Goal: Information Seeking & Learning: Check status

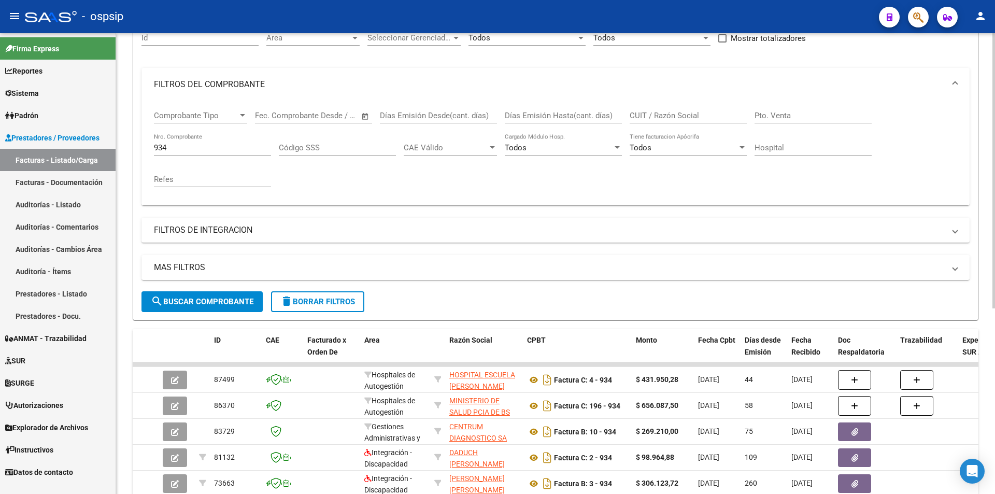
scroll to position [104, 0]
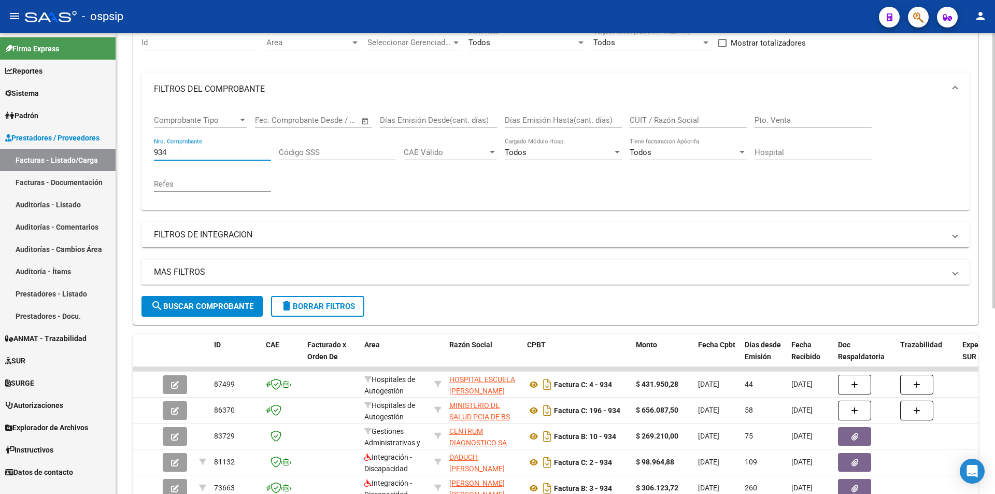
click at [196, 155] on input "934" at bounding box center [212, 152] width 117 height 9
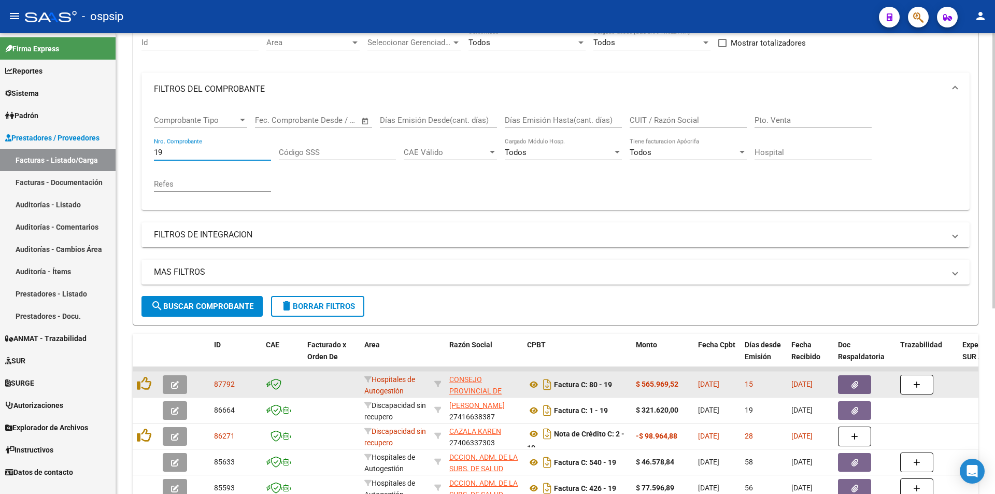
type input "19"
click at [849, 388] on button "button" at bounding box center [854, 384] width 33 height 19
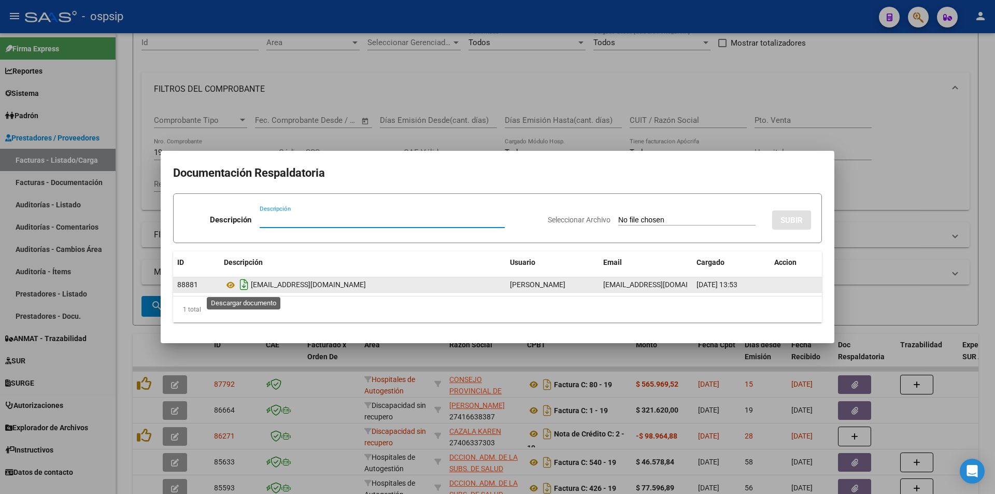
click at [250, 284] on icon "Descargar documento" at bounding box center [243, 284] width 13 height 17
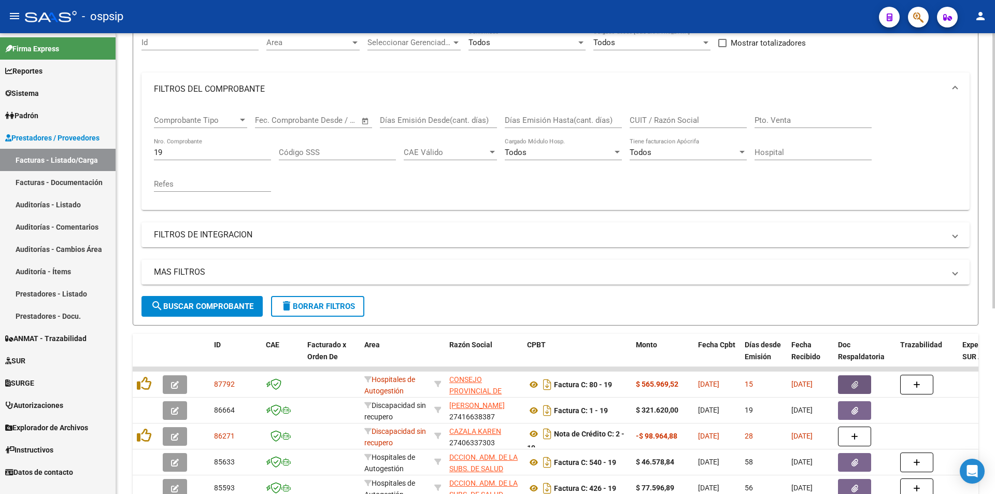
click at [177, 151] on input "19" at bounding box center [212, 152] width 117 height 9
type input "2"
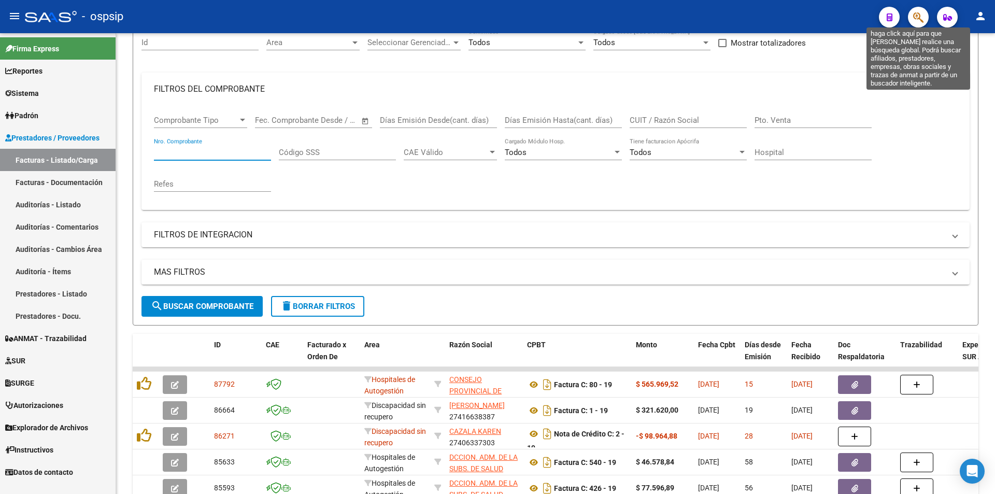
click at [914, 16] on icon "button" at bounding box center [918, 17] width 10 height 12
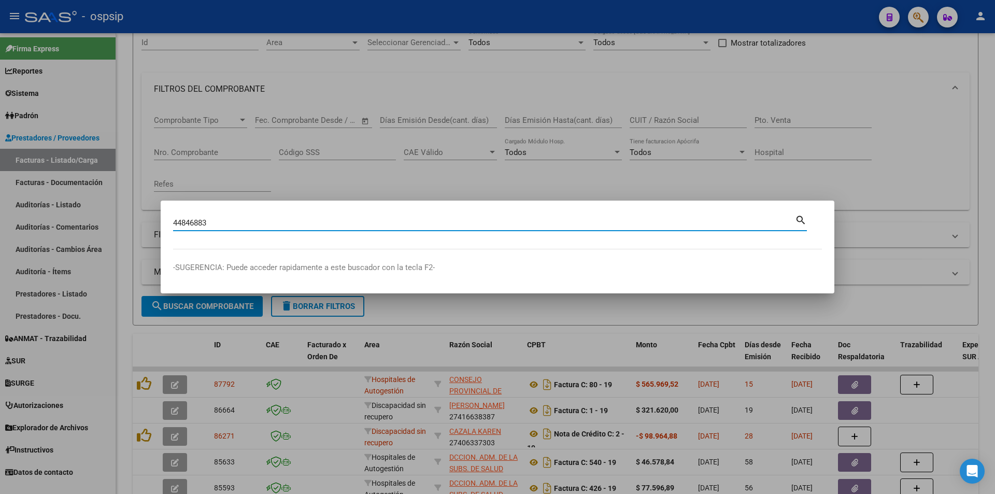
type input "44846883"
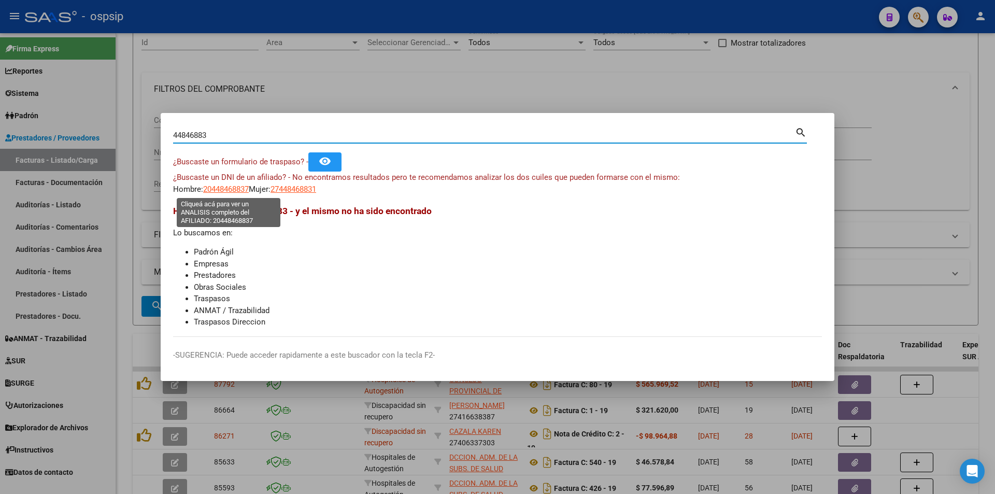
click at [242, 187] on span "20448468837" at bounding box center [226, 188] width 46 height 9
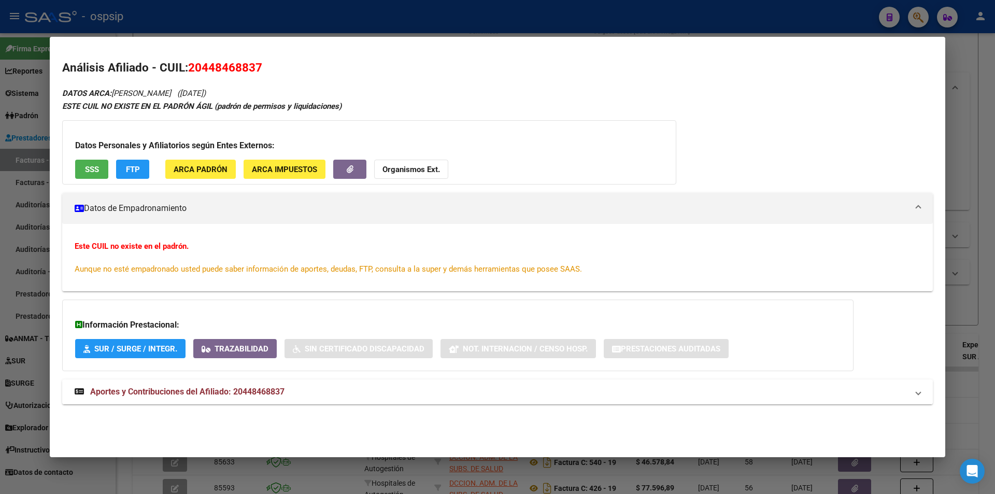
click at [215, 379] on mat-expansion-panel-header "Aportes y Contribuciones del Afiliado: 20448468837" at bounding box center [497, 391] width 870 height 25
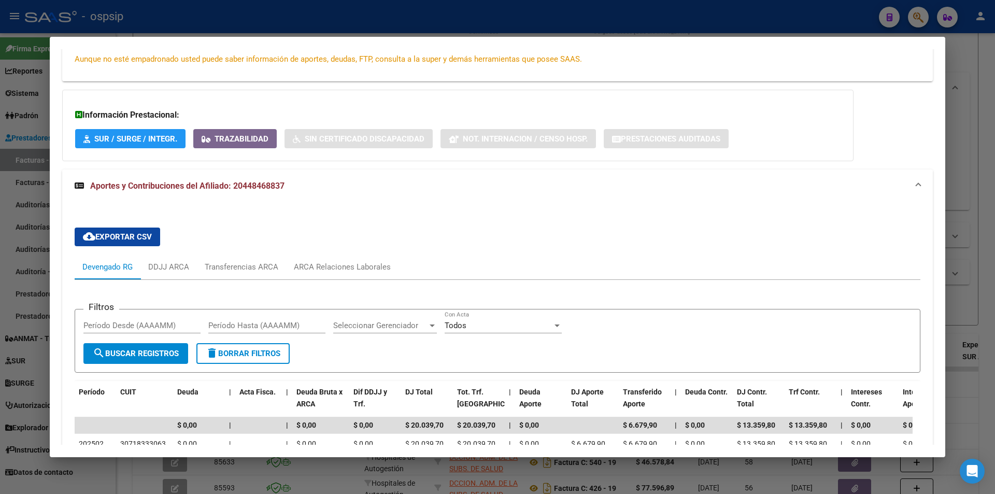
scroll to position [243, 0]
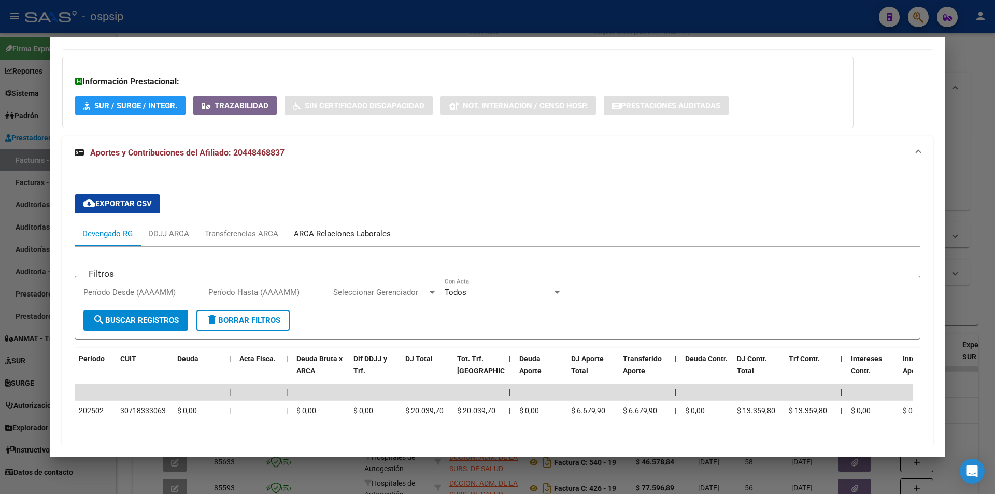
click at [338, 229] on div "ARCA Relaciones Laborales" at bounding box center [342, 233] width 97 height 11
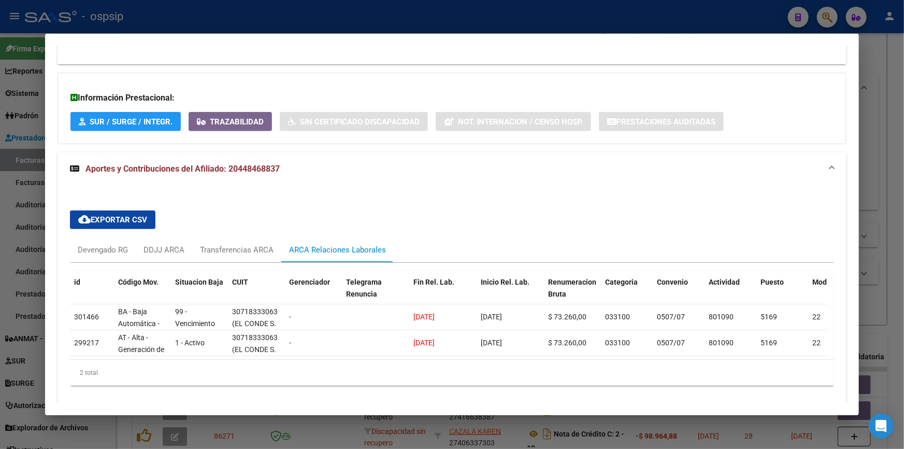
scroll to position [223, 0]
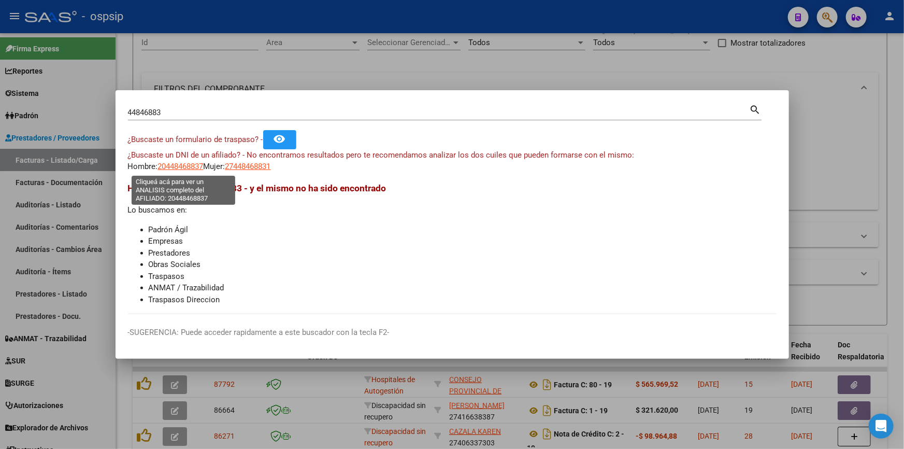
click at [184, 166] on span "20448468837" at bounding box center [181, 166] width 46 height 9
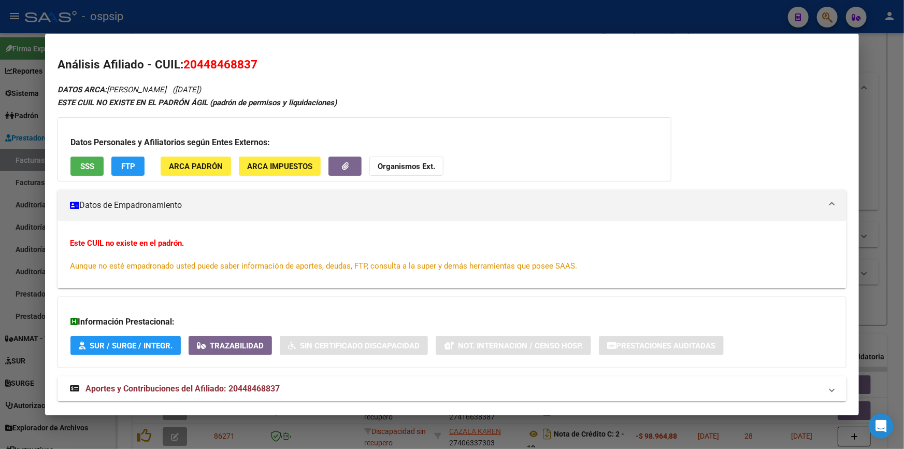
click at [409, 164] on strong "Organismos Ext." at bounding box center [407, 166] width 58 height 9
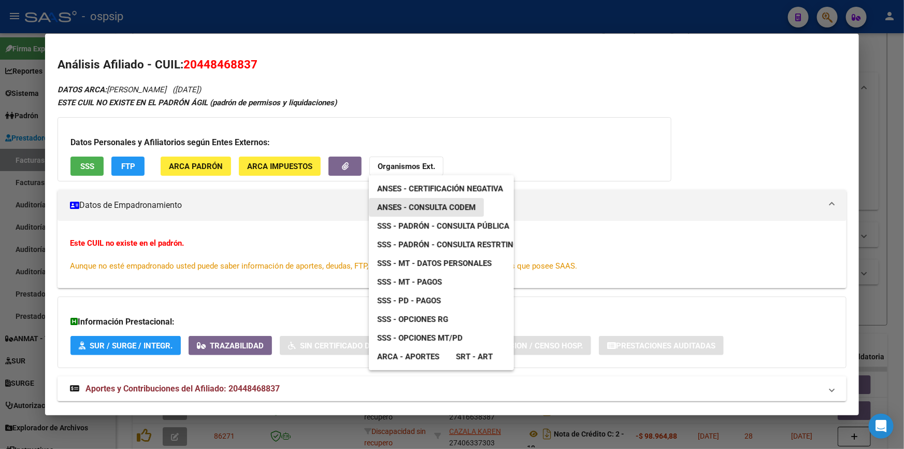
click at [436, 204] on span "ANSES - Consulta CODEM" at bounding box center [426, 207] width 98 height 9
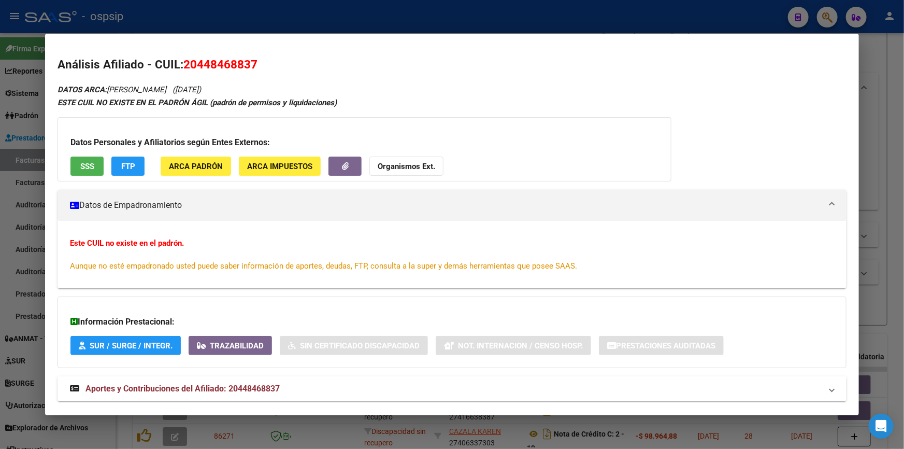
scroll to position [21, 0]
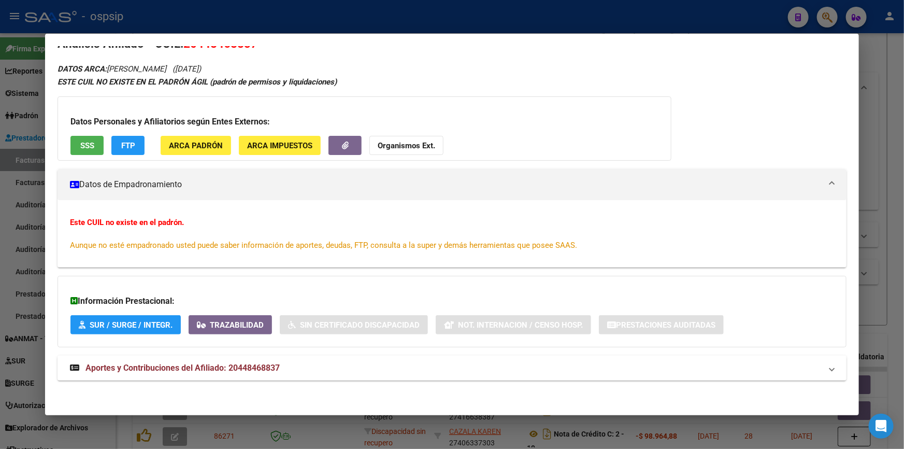
click at [213, 362] on strong "Aportes y Contribuciones del Afiliado: 20448468837" at bounding box center [175, 368] width 210 height 12
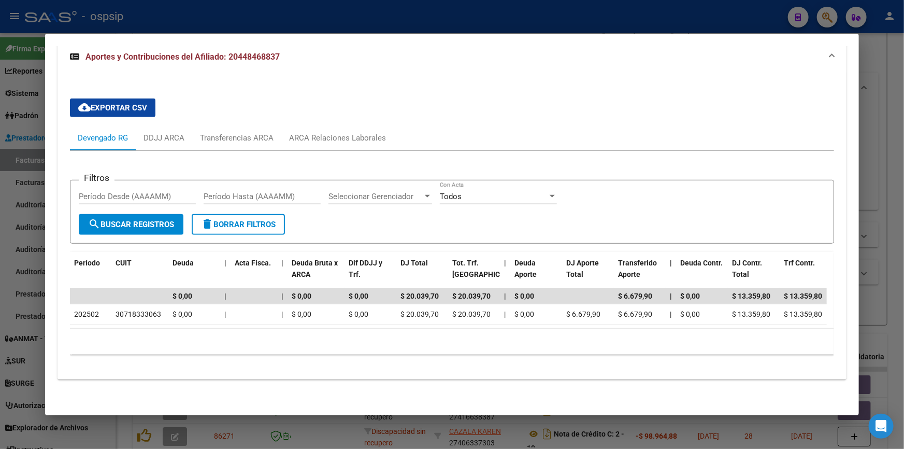
scroll to position [341, 0]
click at [333, 132] on div "ARCA Relaciones Laborales" at bounding box center [337, 137] width 97 height 11
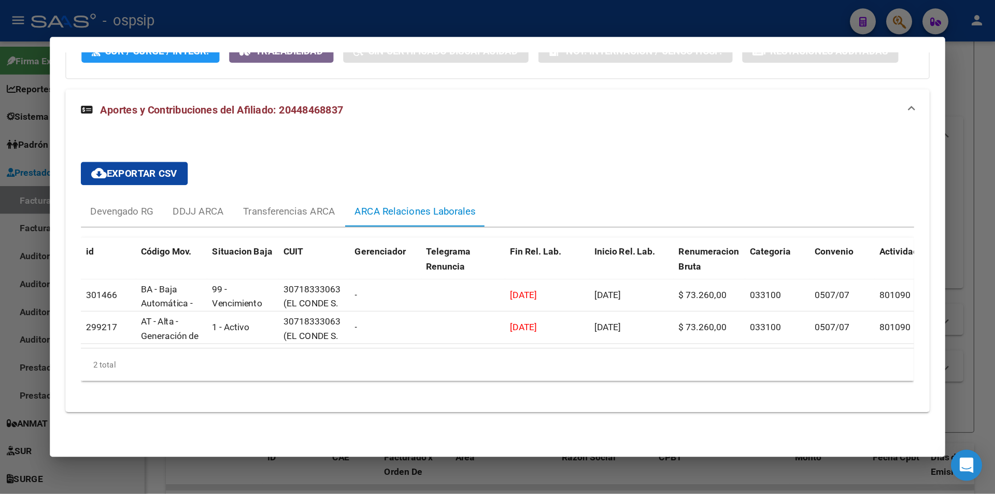
scroll to position [224, 0]
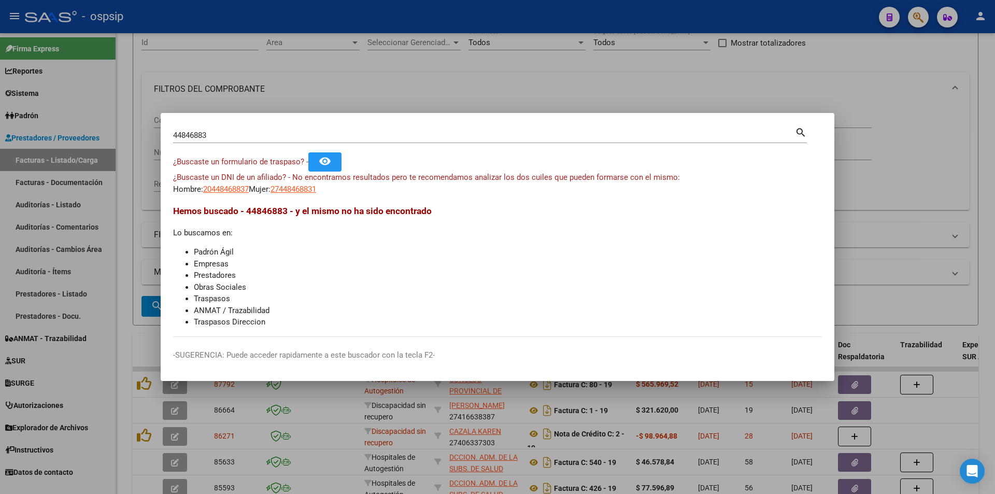
click at [255, 130] on div "44846883 Buscar (apellido, dni, [PERSON_NAME], [PERSON_NAME], cuit, obra social)" at bounding box center [484, 135] width 622 height 16
click at [255, 131] on input "44846883" at bounding box center [484, 135] width 622 height 9
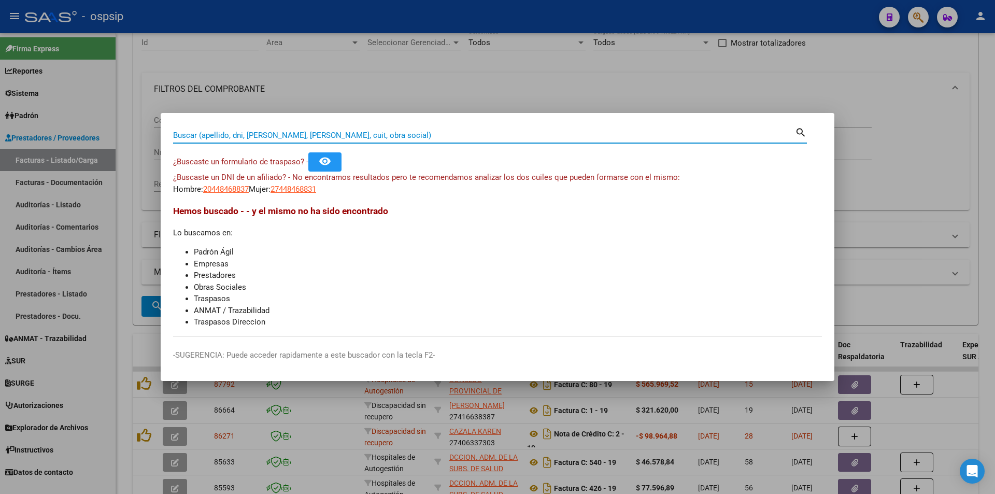
paste input "50504729"
type input "50504729"
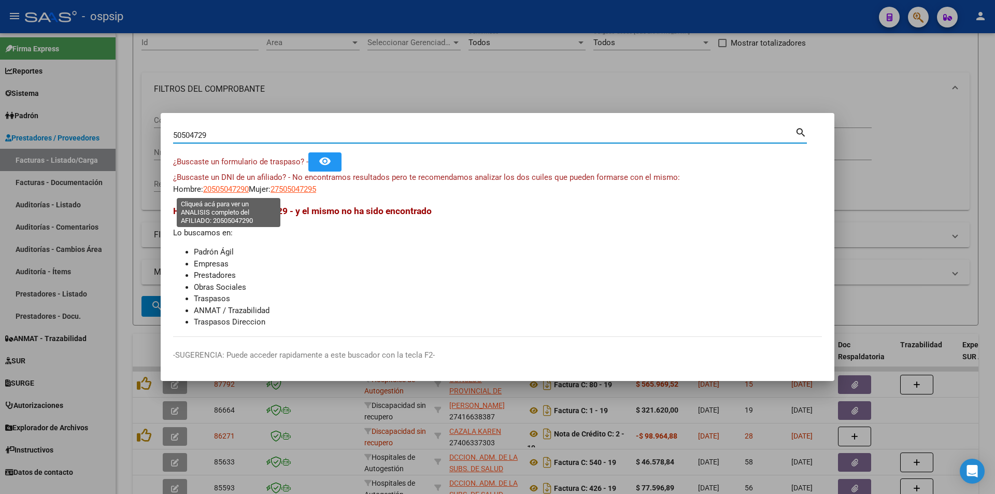
click at [229, 192] on span "20505047290" at bounding box center [226, 188] width 46 height 9
type textarea "20505047290"
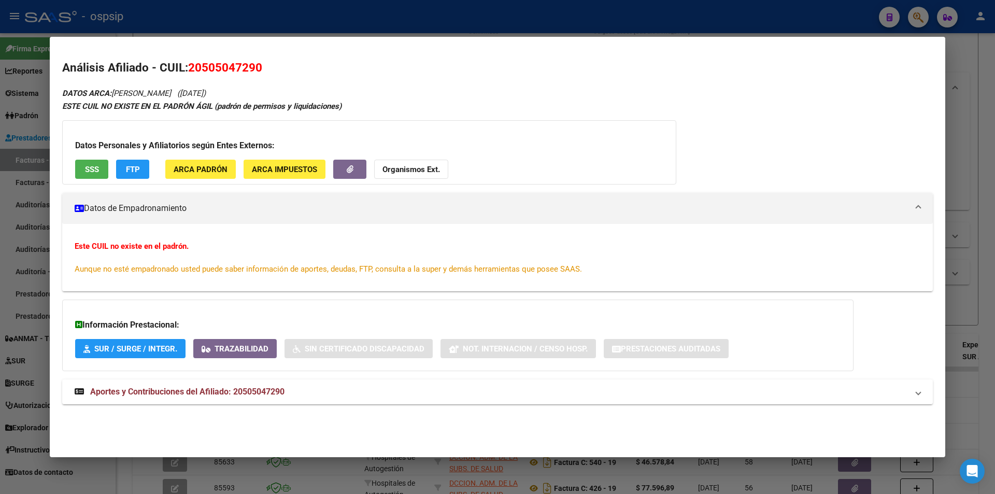
click at [99, 171] on button "SSS" at bounding box center [91, 169] width 33 height 19
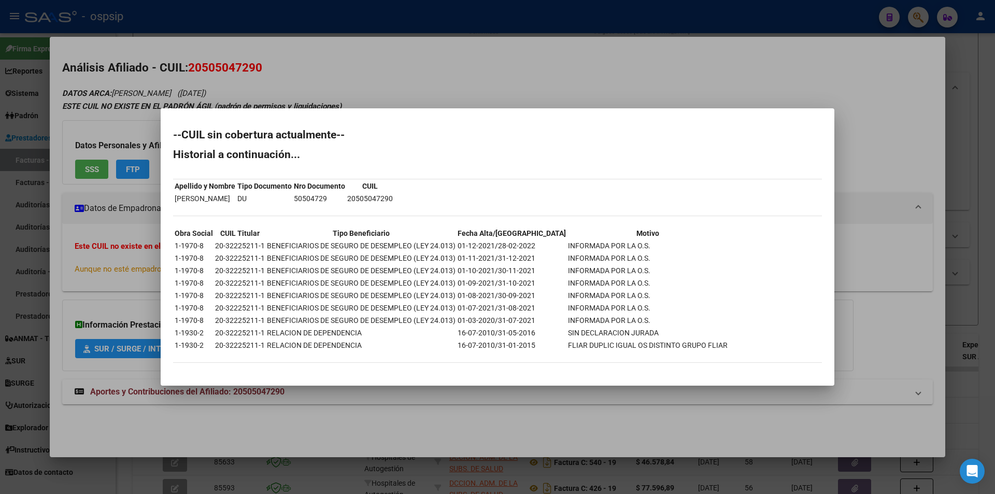
click at [466, 75] on div at bounding box center [497, 247] width 995 height 494
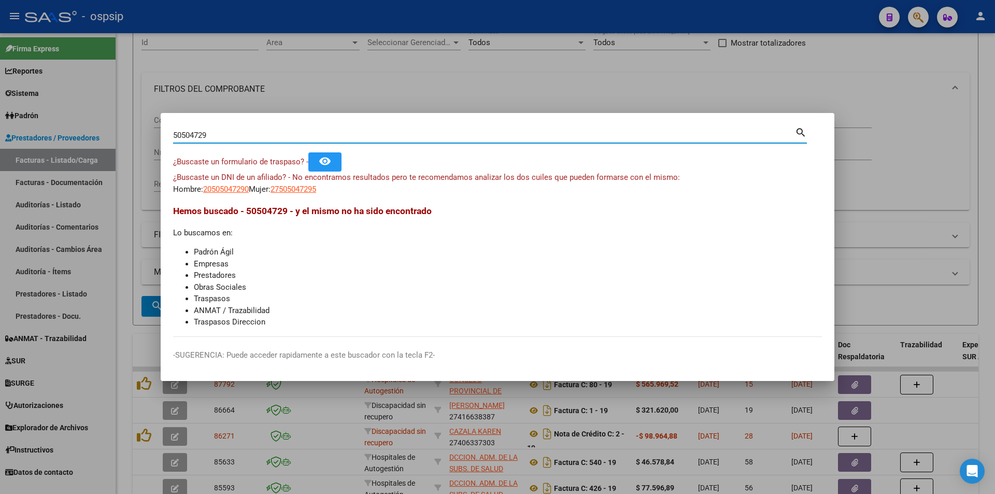
click at [237, 135] on input "50504729" at bounding box center [484, 135] width 622 height 9
type input "50504729"
click at [212, 187] on span "20505047290" at bounding box center [226, 188] width 46 height 9
